Goal: Task Accomplishment & Management: Manage account settings

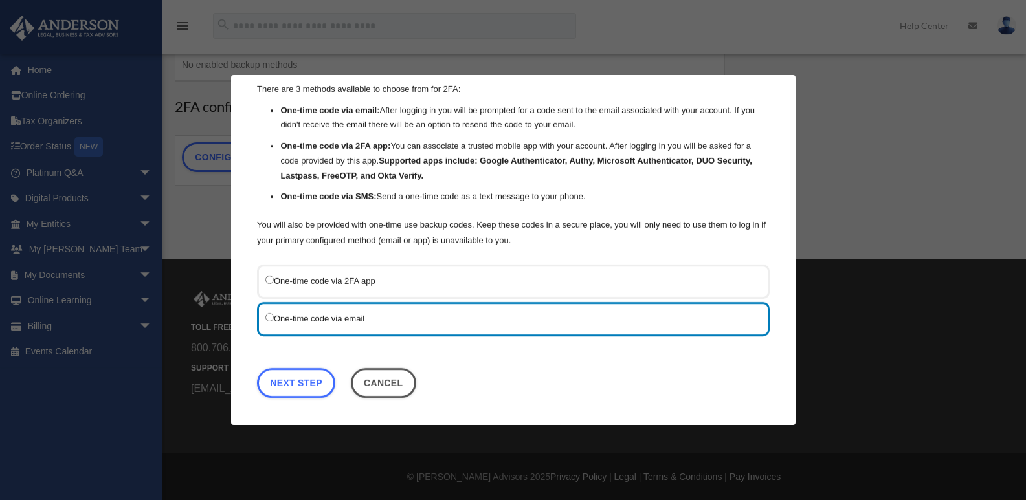
scroll to position [206, 0]
click at [312, 375] on link "Next Step" at bounding box center [296, 383] width 78 height 30
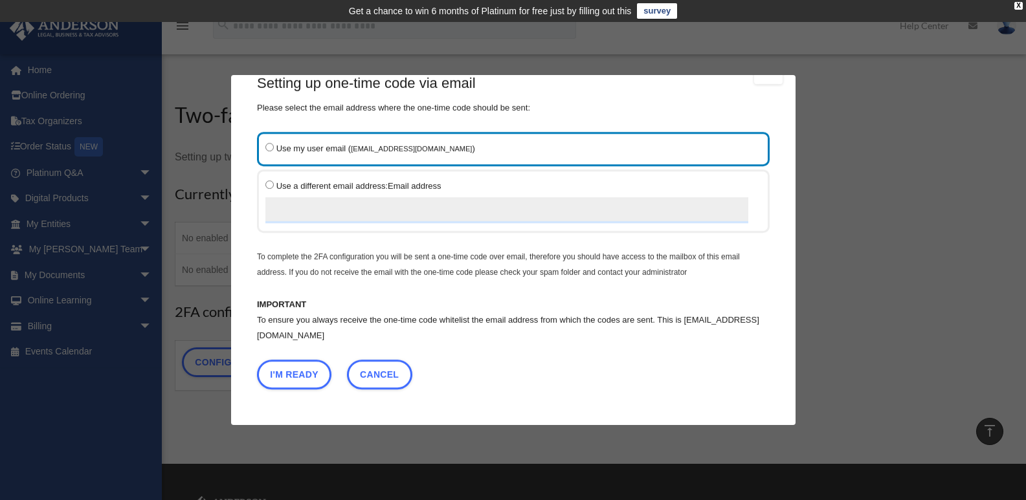
scroll to position [28, 0]
click at [303, 362] on button "I'm Ready" at bounding box center [294, 375] width 74 height 30
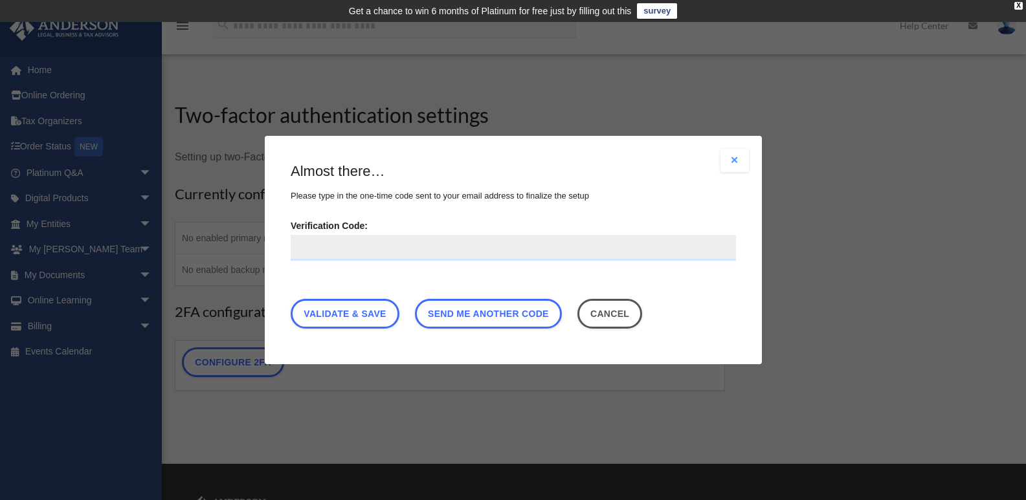
scroll to position [0, 0]
click at [326, 246] on input "Verification Code:" at bounding box center [513, 248] width 445 height 26
type input "******"
click at [352, 316] on link "Validate & Save" at bounding box center [345, 314] width 109 height 30
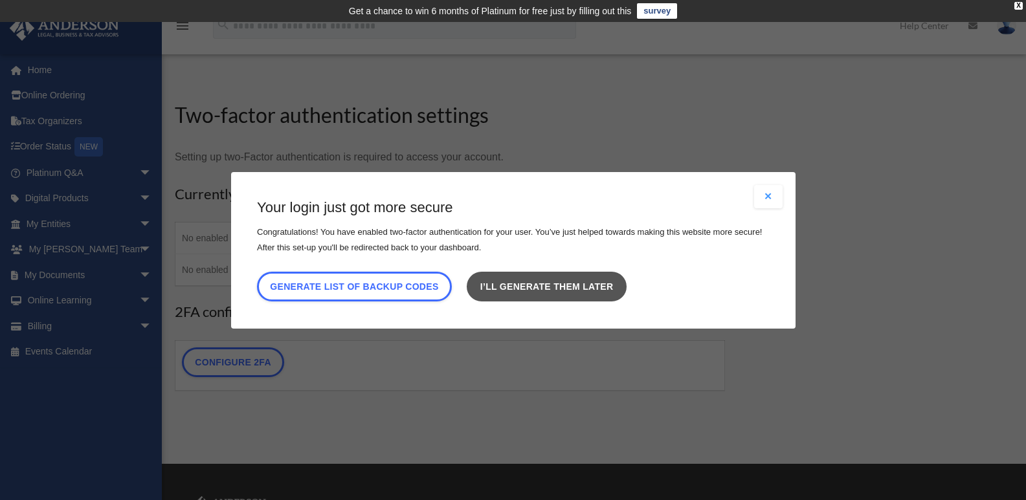
click at [559, 285] on link "I’ll generate them later" at bounding box center [546, 286] width 159 height 30
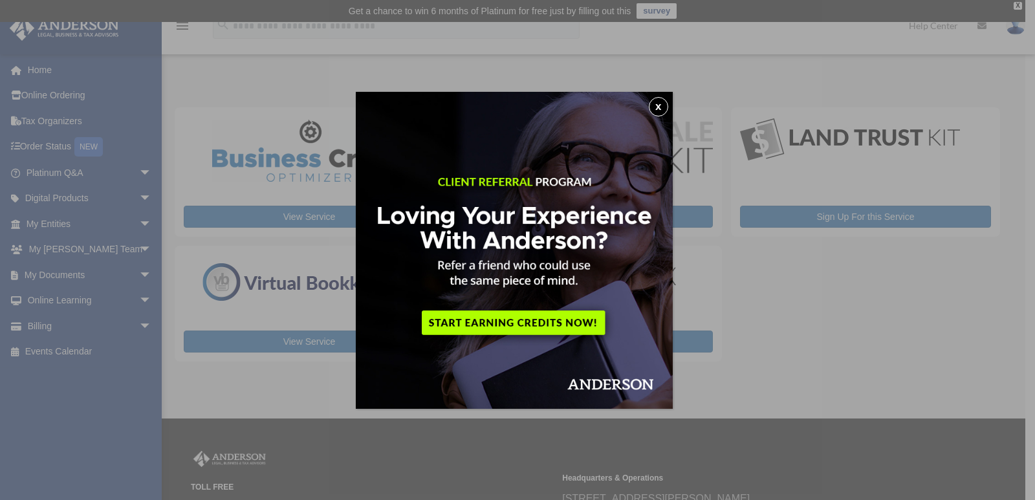
click at [662, 103] on button "x" at bounding box center [658, 106] width 19 height 19
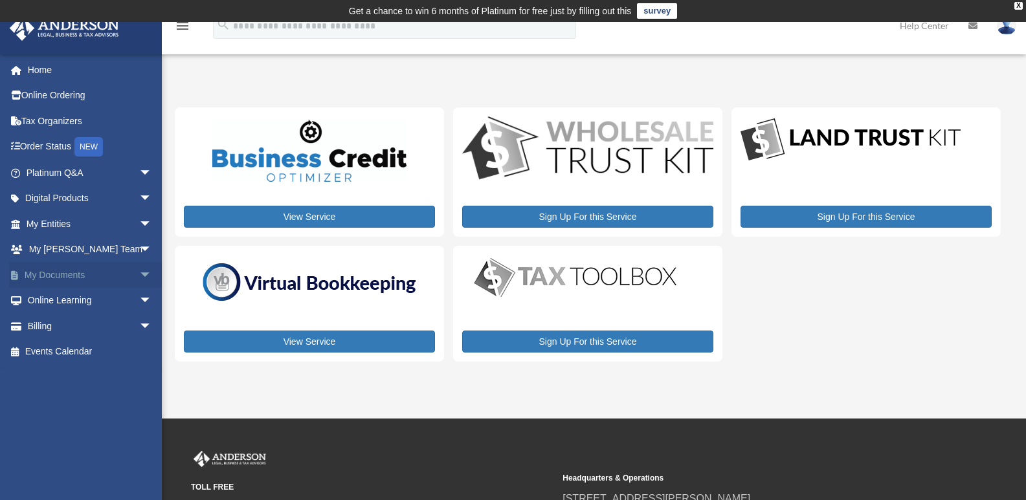
click at [68, 276] on link "My Documents arrow_drop_down" at bounding box center [90, 275] width 162 height 26
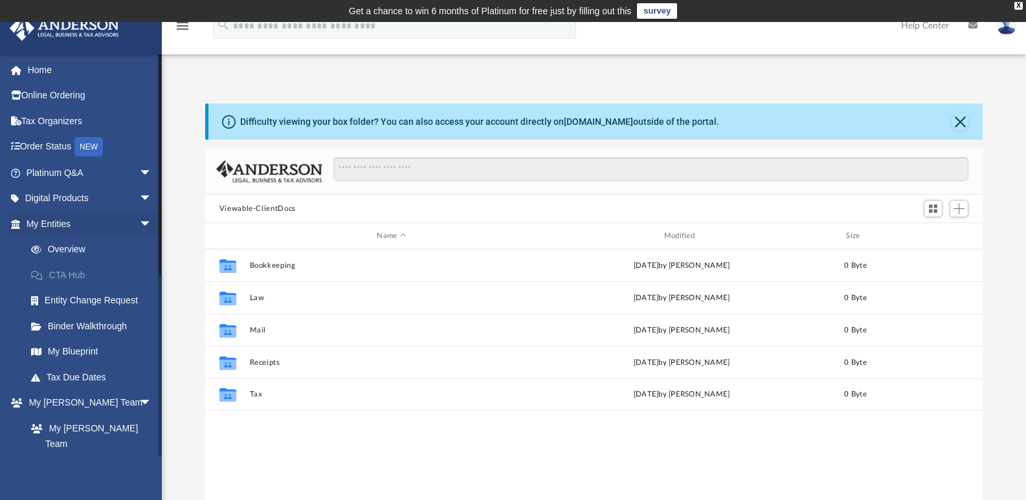
scroll to position [285, 767]
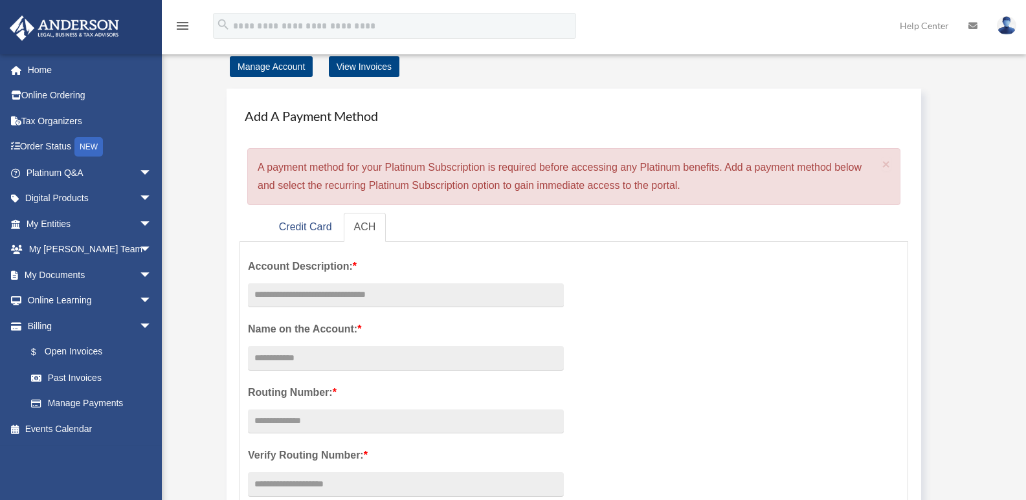
scroll to position [65, 0]
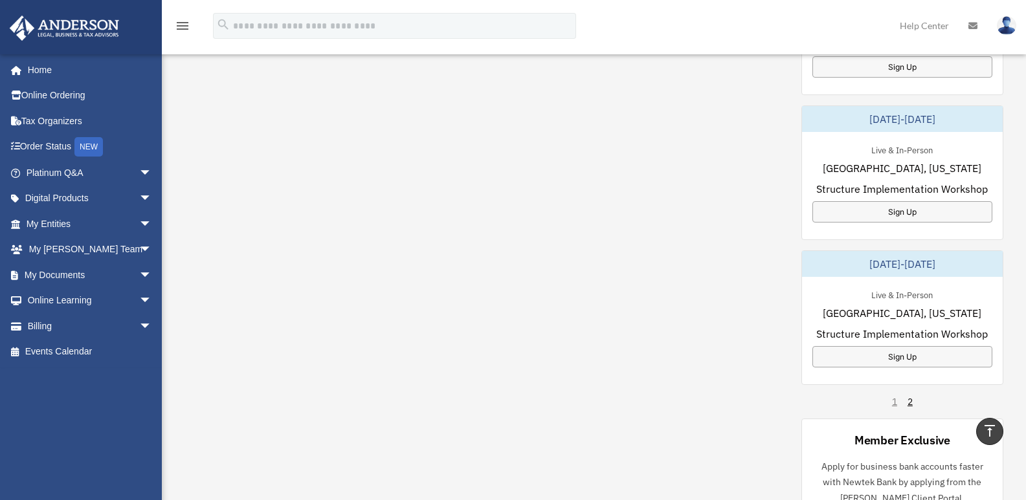
scroll to position [777, 0]
